Goal: Transaction & Acquisition: Book appointment/travel/reservation

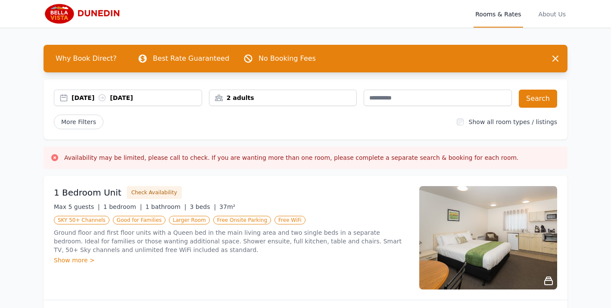
click at [255, 94] on div "2 adults" at bounding box center [283, 98] width 147 height 9
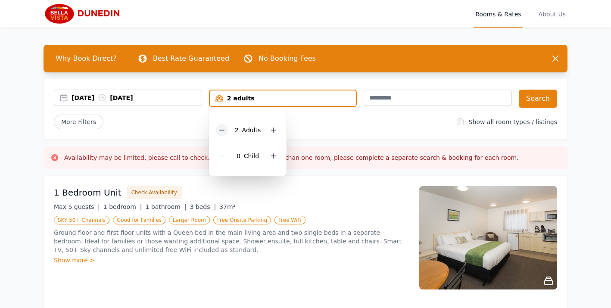
click at [222, 130] on icon at bounding box center [221, 130] width 5 height 0
click at [544, 96] on button "Search" at bounding box center [538, 99] width 38 height 18
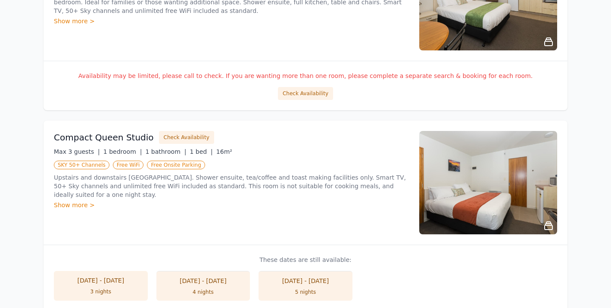
scroll to position [238, 0]
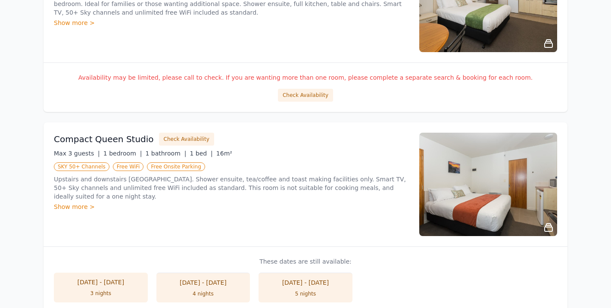
click at [123, 293] on div "3 nights" at bounding box center [101, 293] width 77 height 7
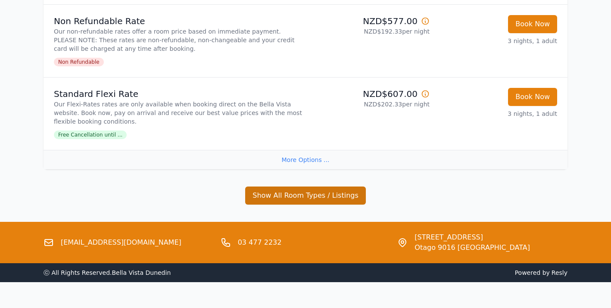
scroll to position [566, 0]
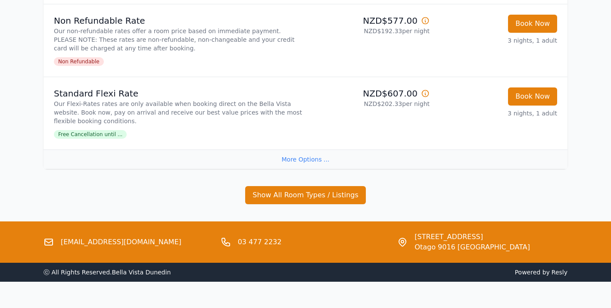
click at [323, 165] on div "More Options ..." at bounding box center [306, 159] width 524 height 19
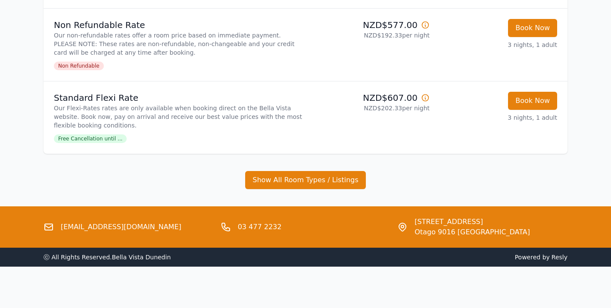
scroll to position [562, 0]
click at [315, 181] on button "Show All Room Types / Listings" at bounding box center [305, 180] width 121 height 18
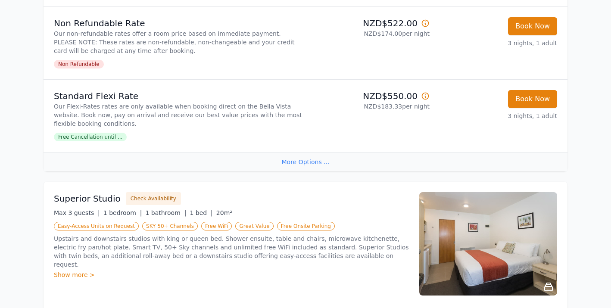
scroll to position [251, 0]
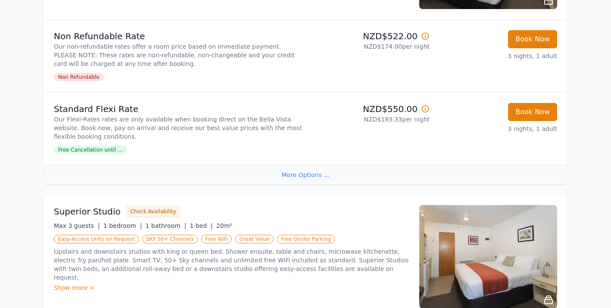
click at [109, 150] on span "Free Cancellation until ..." at bounding box center [90, 150] width 73 height 9
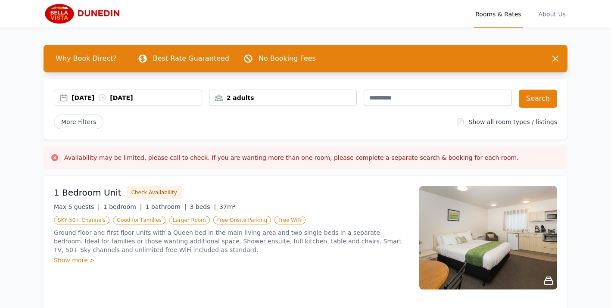
click at [187, 112] on div "[DATE] [DATE] 2 adults Search More Filters Show all room types / listings" at bounding box center [306, 109] width 524 height 60
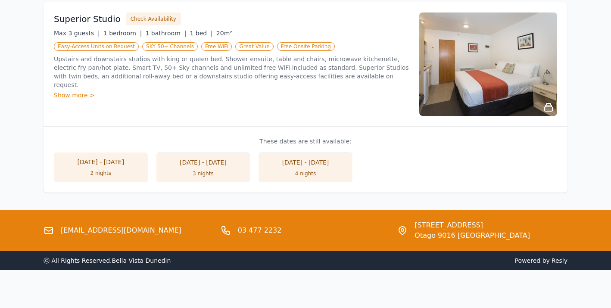
scroll to position [561, 0]
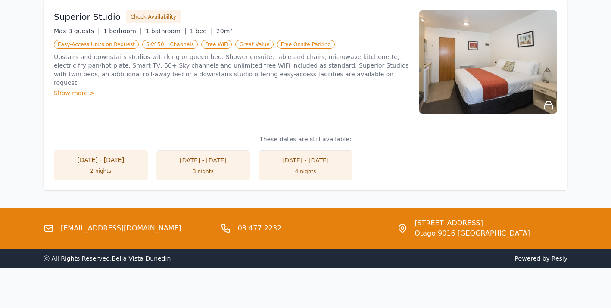
click at [188, 114] on div "Superior Studio Check Availability Max 3 guests | 1 bedroom | 1 bathroom | 1 be…" at bounding box center [306, 62] width 524 height 124
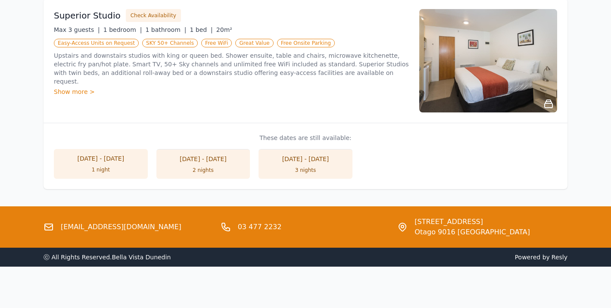
scroll to position [562, 0]
click at [89, 88] on div "Show more >" at bounding box center [231, 92] width 355 height 9
